Goal: Use online tool/utility: Utilize a website feature to perform a specific function

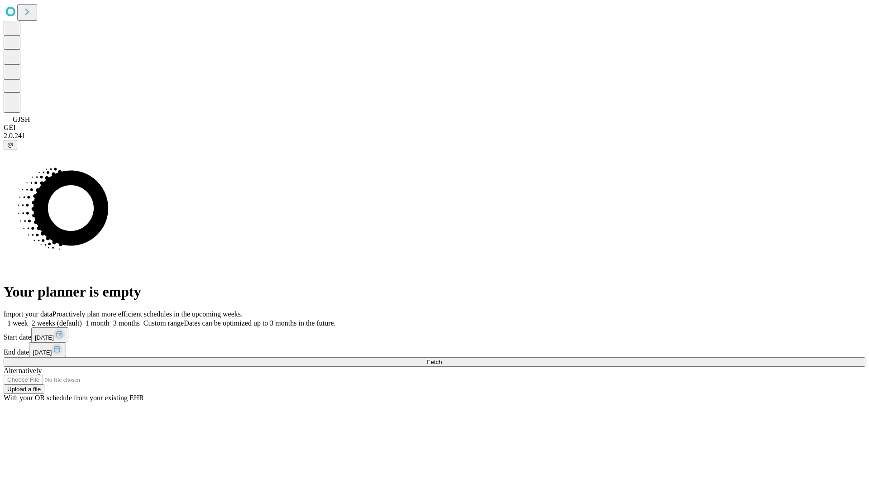
click at [442, 359] on span "Fetch" at bounding box center [434, 362] width 15 height 7
